Goal: Information Seeking & Learning: Learn about a topic

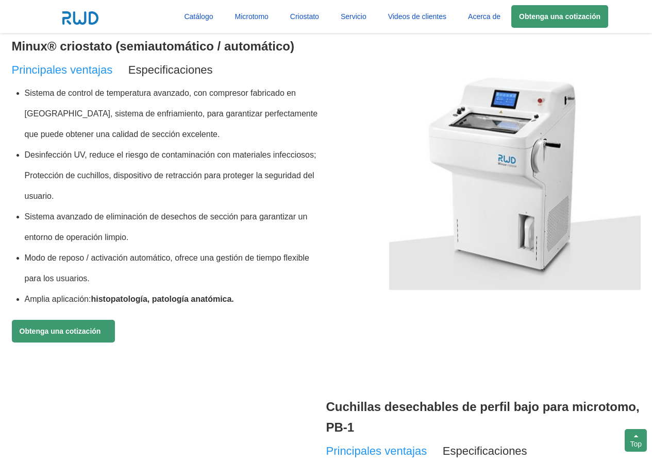
scroll to position [721, 0]
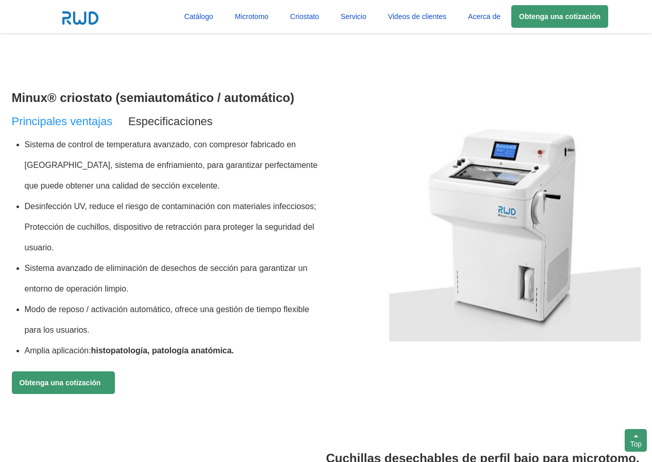
click at [502, 209] on img at bounding box center [514, 235] width 251 height 213
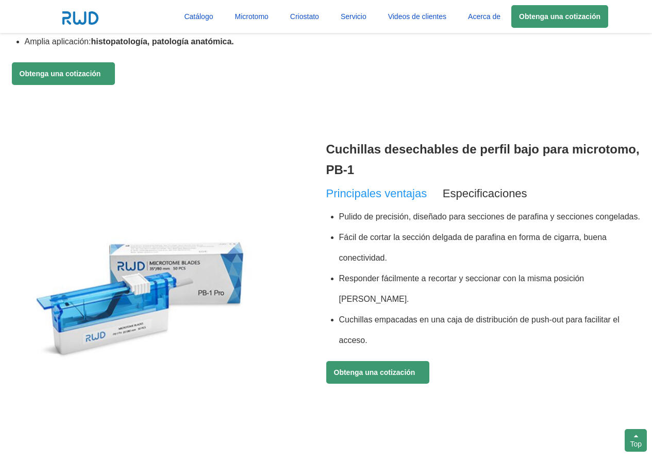
scroll to position [927, 0]
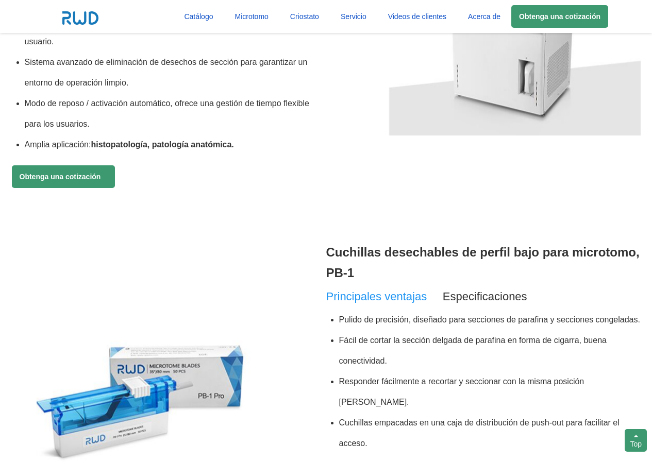
click at [321, 243] on div at bounding box center [169, 364] width 314 height 264
click at [323, 244] on div at bounding box center [169, 364] width 314 height 264
click at [328, 248] on h3 "Cuchillas desechables de perfil bajo para microtomo, PB-1" at bounding box center [483, 262] width 314 height 41
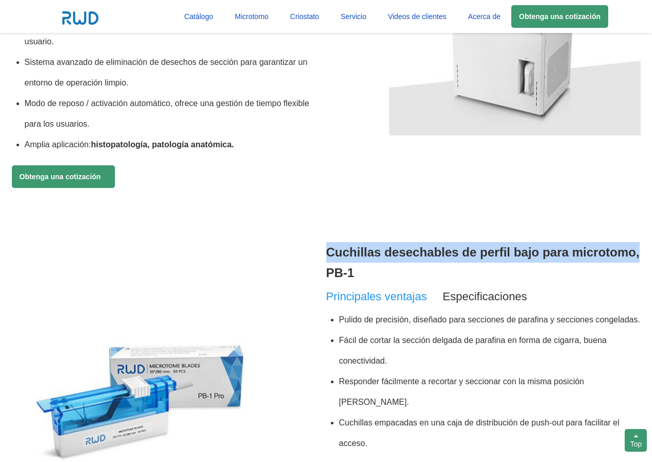
drag, startPoint x: 329, startPoint y: 251, endPoint x: 647, endPoint y: 256, distance: 318.4
click at [647, 256] on section "Popular microtomo and criostato Minux® microtomo de parafina giratorio (semiaut…" at bounding box center [326, 12] width 652 height 1159
copy h3 "Cuchillas desechables de perfil bajo para microtomo,"
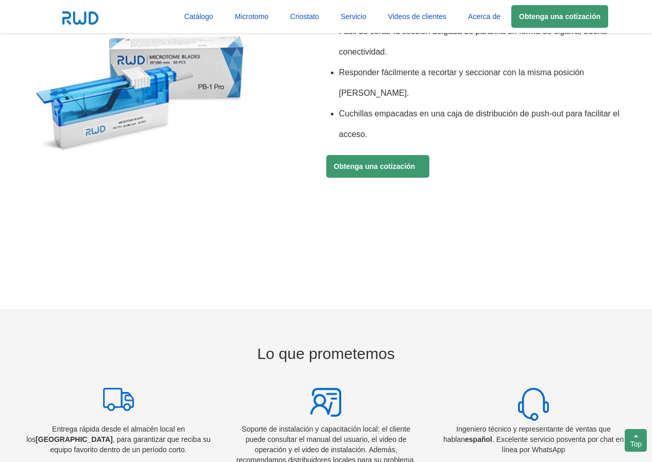
scroll to position [1082, 0]
